Goal: Transaction & Acquisition: Purchase product/service

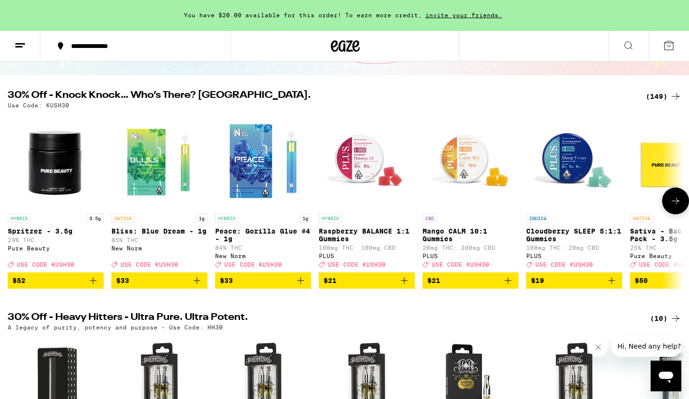
scroll to position [80, 0]
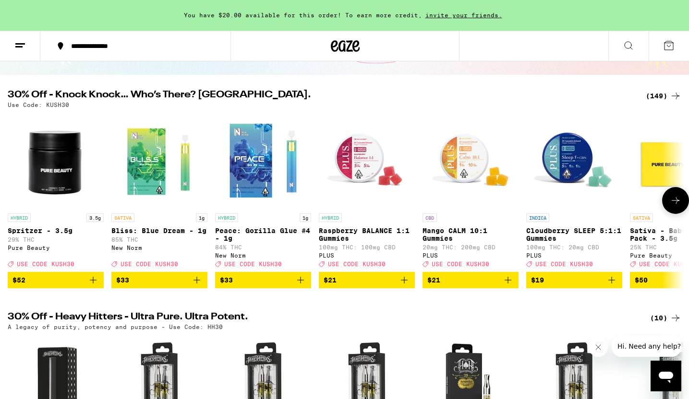
click at [674, 196] on button at bounding box center [675, 200] width 27 height 27
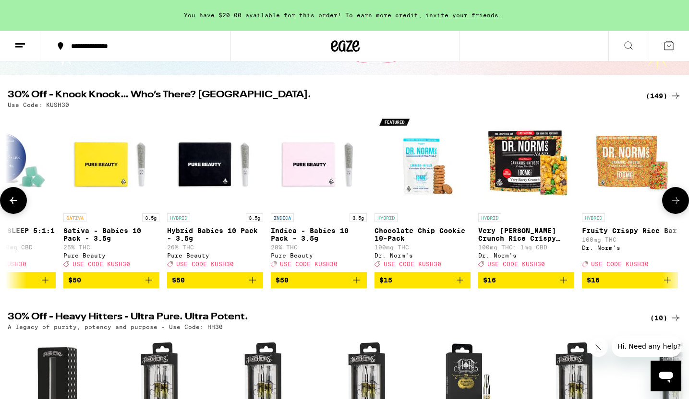
scroll to position [0, 569]
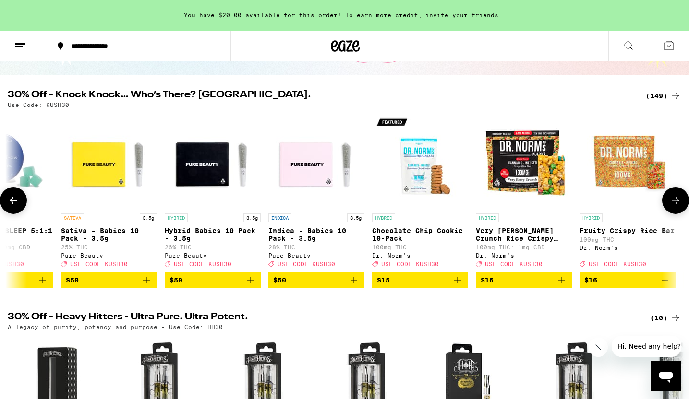
click at [674, 196] on button at bounding box center [675, 200] width 27 height 27
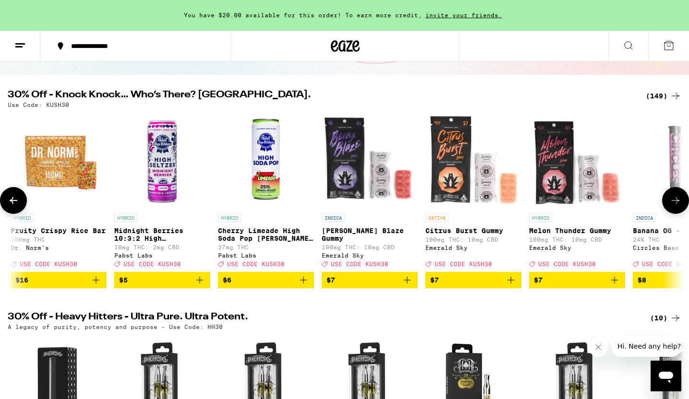
click at [674, 196] on button at bounding box center [675, 200] width 27 height 27
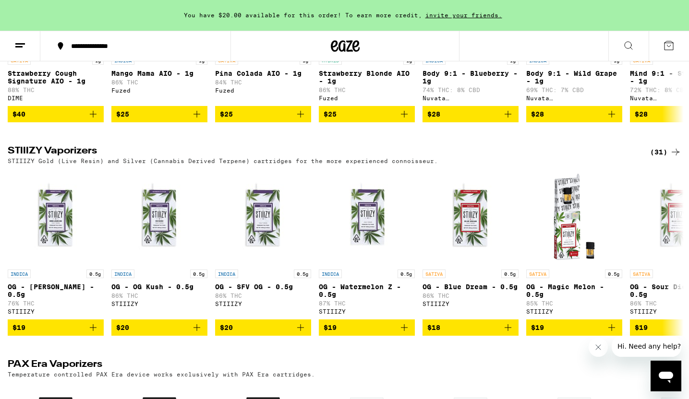
scroll to position [1897, 0]
